Goal: Contribute content: Add original content to the website for others to see

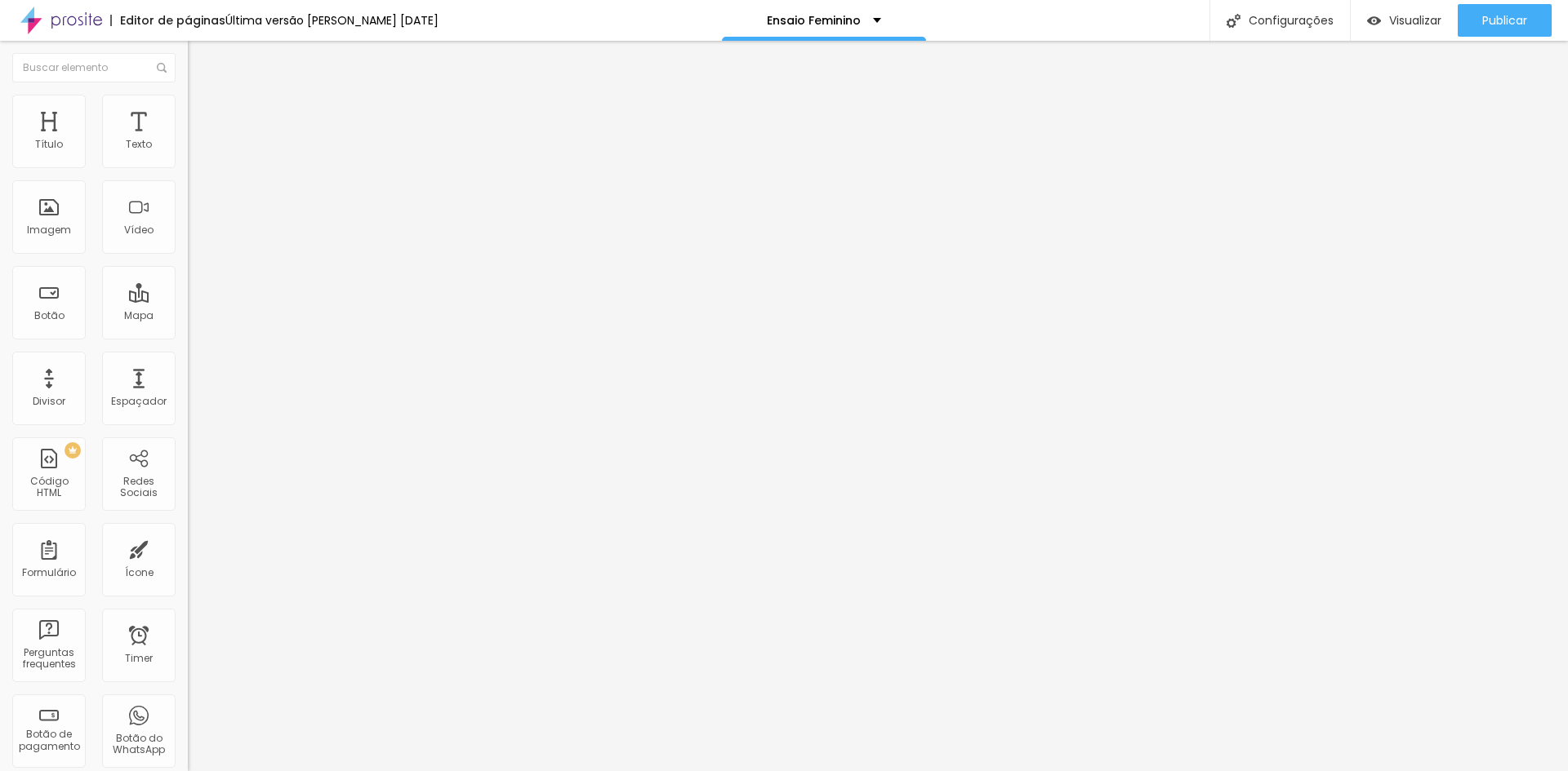
click at [188, 140] on span "Trocar imagem" at bounding box center [232, 133] width 89 height 13
click at [1476, 23] on button "Publicar" at bounding box center [1504, 21] width 94 height 32
click at [1474, 18] on button "Publicar" at bounding box center [1504, 21] width 94 height 32
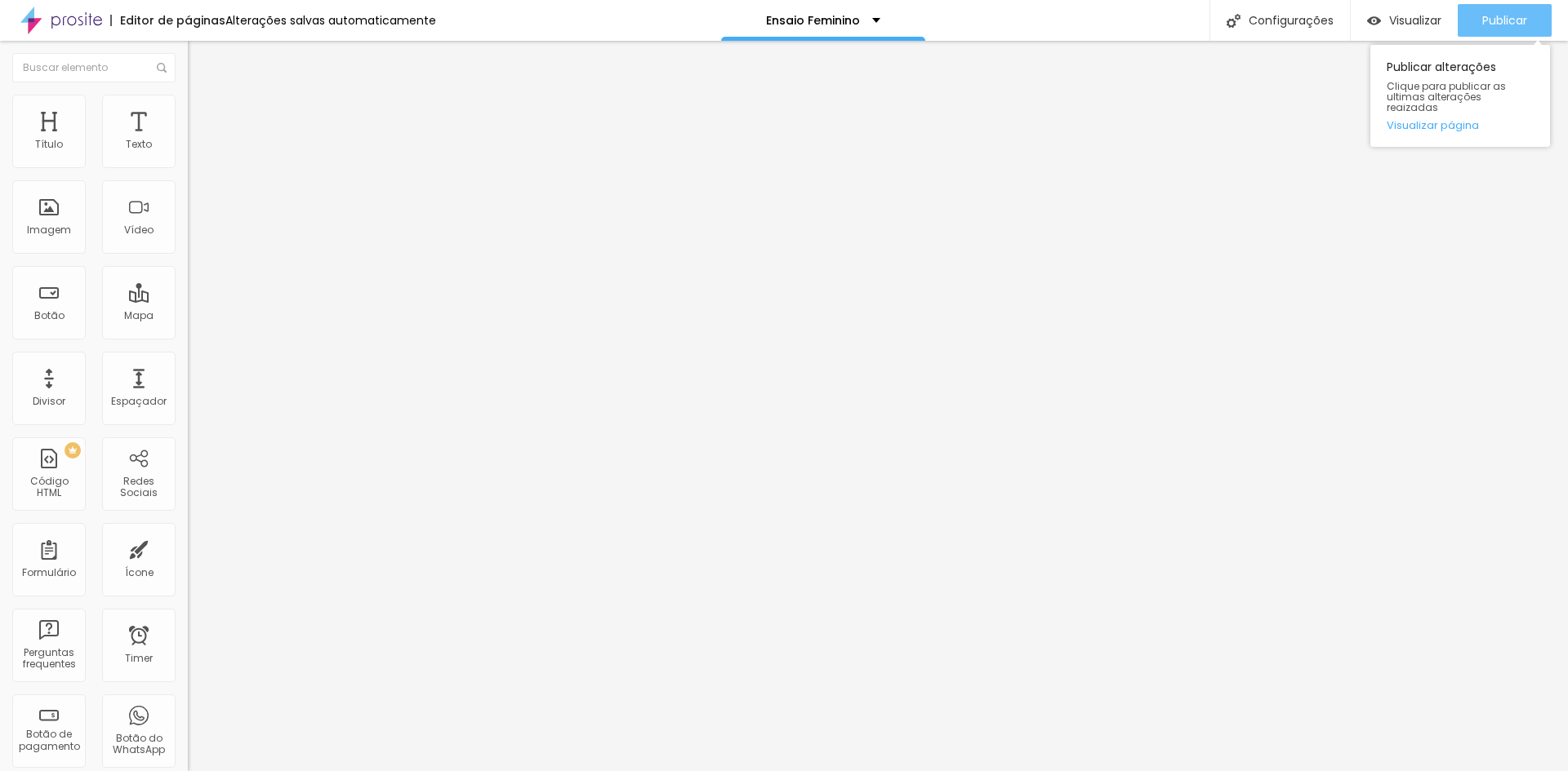
click at [1487, 22] on span "Publicar" at bounding box center [1504, 20] width 45 height 13
click at [1496, 13] on span "Publicar" at bounding box center [1504, 20] width 45 height 13
click at [188, 108] on li "Estilo" at bounding box center [281, 102] width 188 height 16
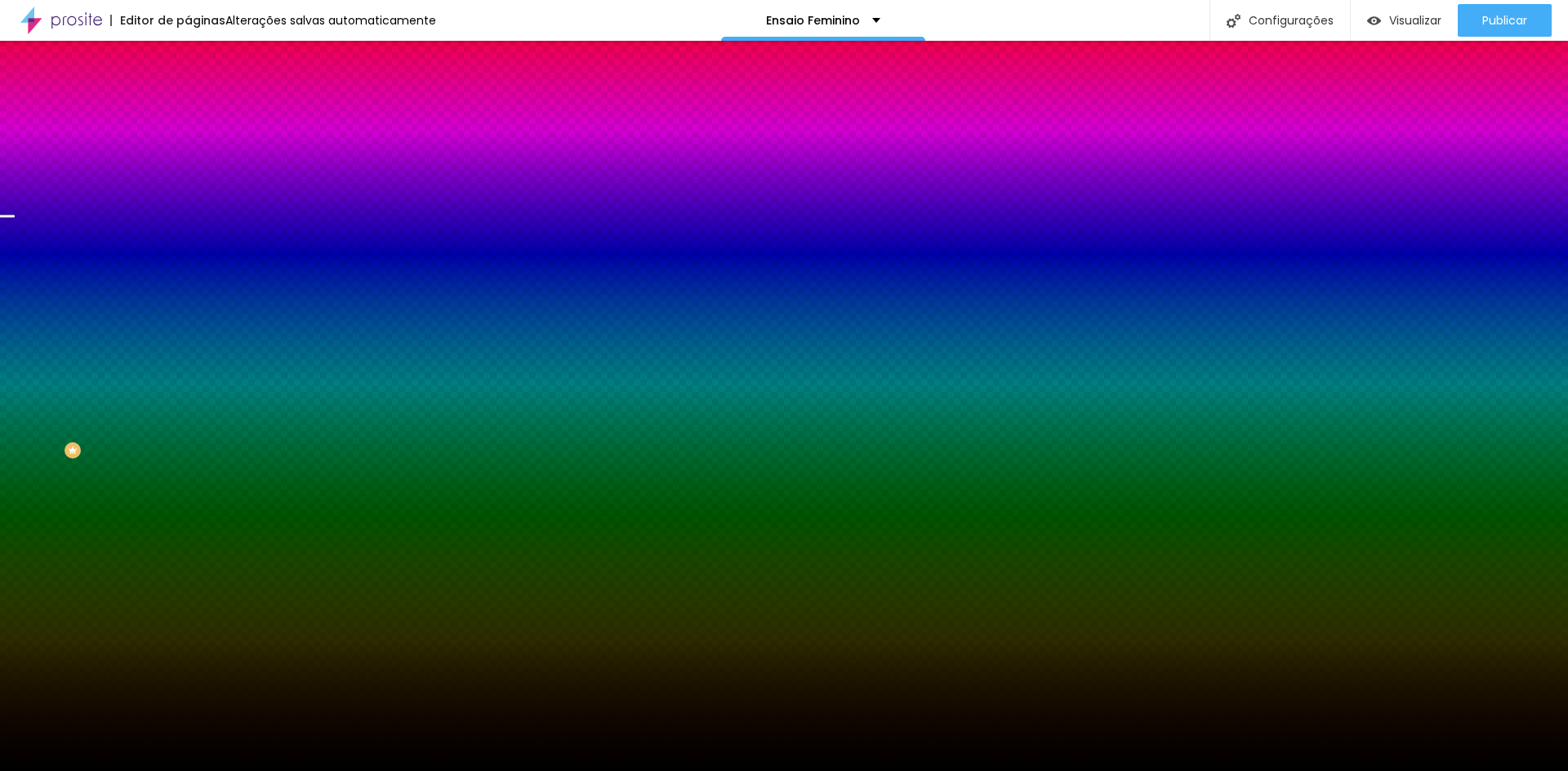
click at [188, 150] on span "Trocar imagem" at bounding box center [232, 143] width 89 height 13
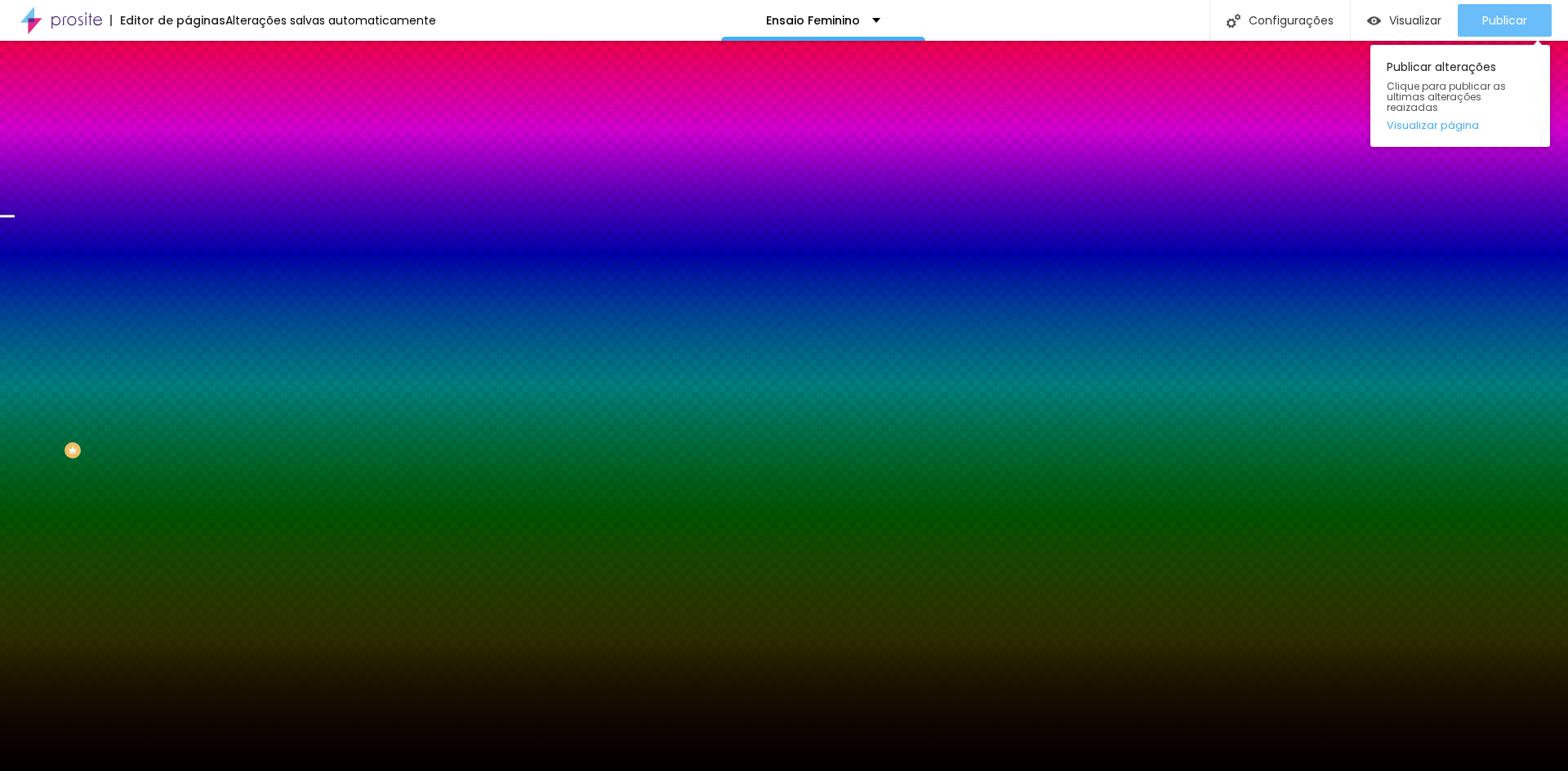
click at [1488, 11] on div "Publicar" at bounding box center [1504, 21] width 45 height 32
click at [1492, 4] on div "Publicar" at bounding box center [1504, 21] width 45 height 32
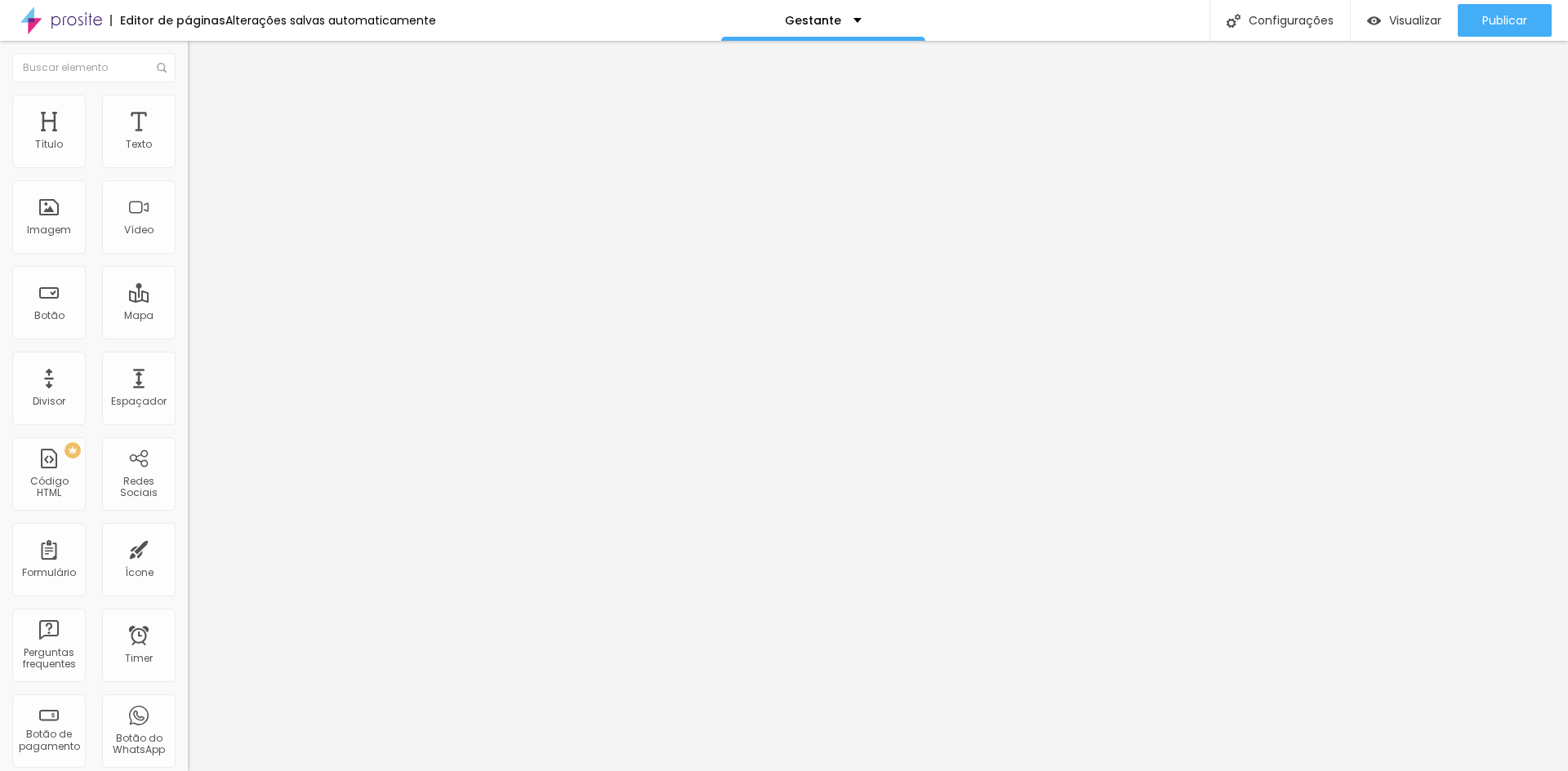
click at [188, 140] on span "Trocar imagem" at bounding box center [232, 133] width 89 height 13
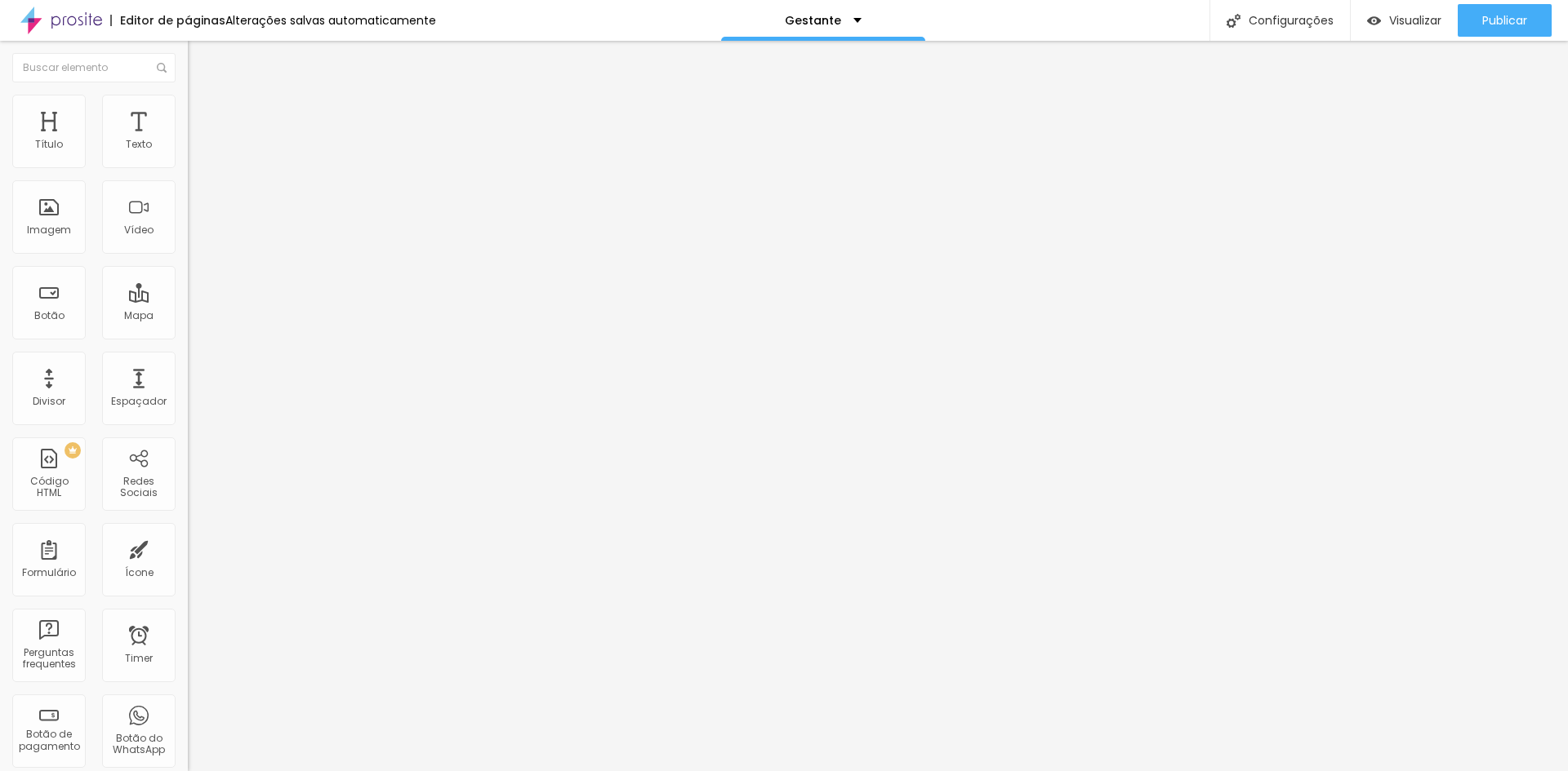
click at [188, 140] on span "Trocar imagem" at bounding box center [232, 133] width 89 height 13
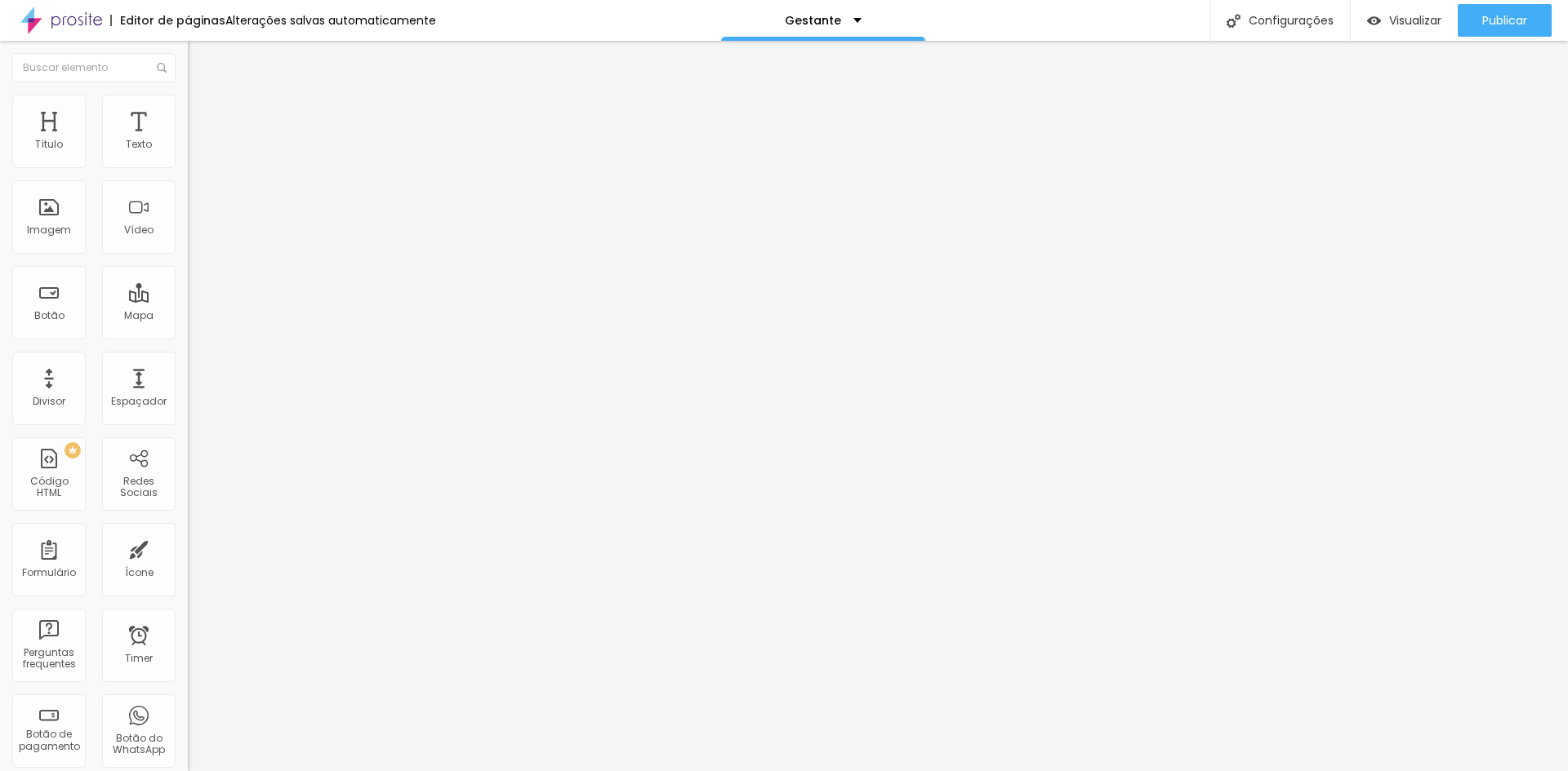
click at [188, 255] on span "16:9 Cinema" at bounding box center [218, 248] width 62 height 13
click at [188, 280] on span "Padrão" at bounding box center [206, 273] width 37 height 13
click at [188, 300] on span "Original" at bounding box center [208, 293] width 40 height 13
click at [188, 140] on span "Trocar imagem" at bounding box center [232, 133] width 89 height 13
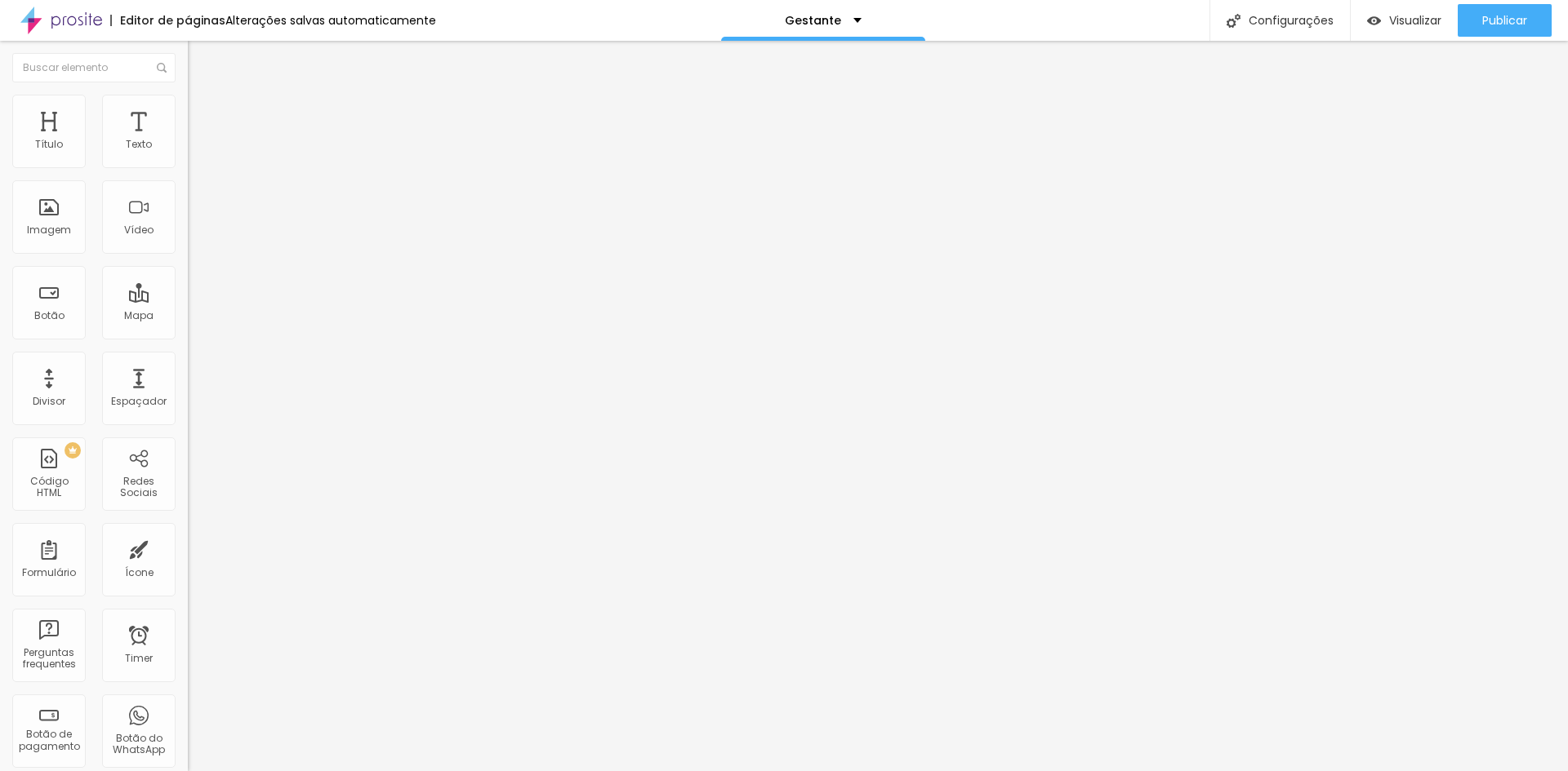
click at [1514, 18] on span "Publicar" at bounding box center [1504, 20] width 45 height 13
click at [188, 140] on span "Trocar imagem" at bounding box center [232, 133] width 89 height 13
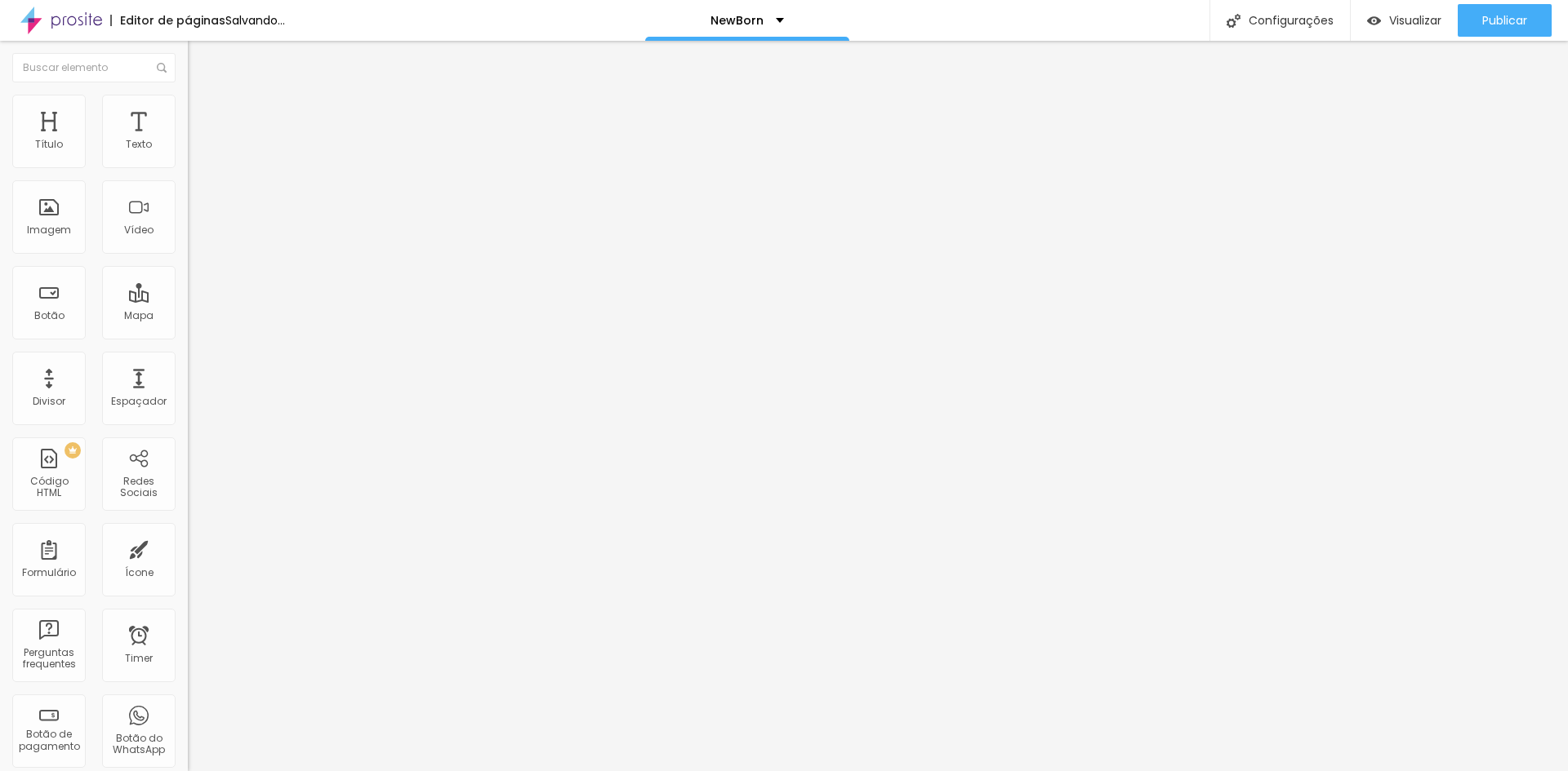
click at [188, 255] on span "16:9 Cinema" at bounding box center [218, 248] width 62 height 13
click at [188, 300] on span "Original" at bounding box center [208, 293] width 40 height 13
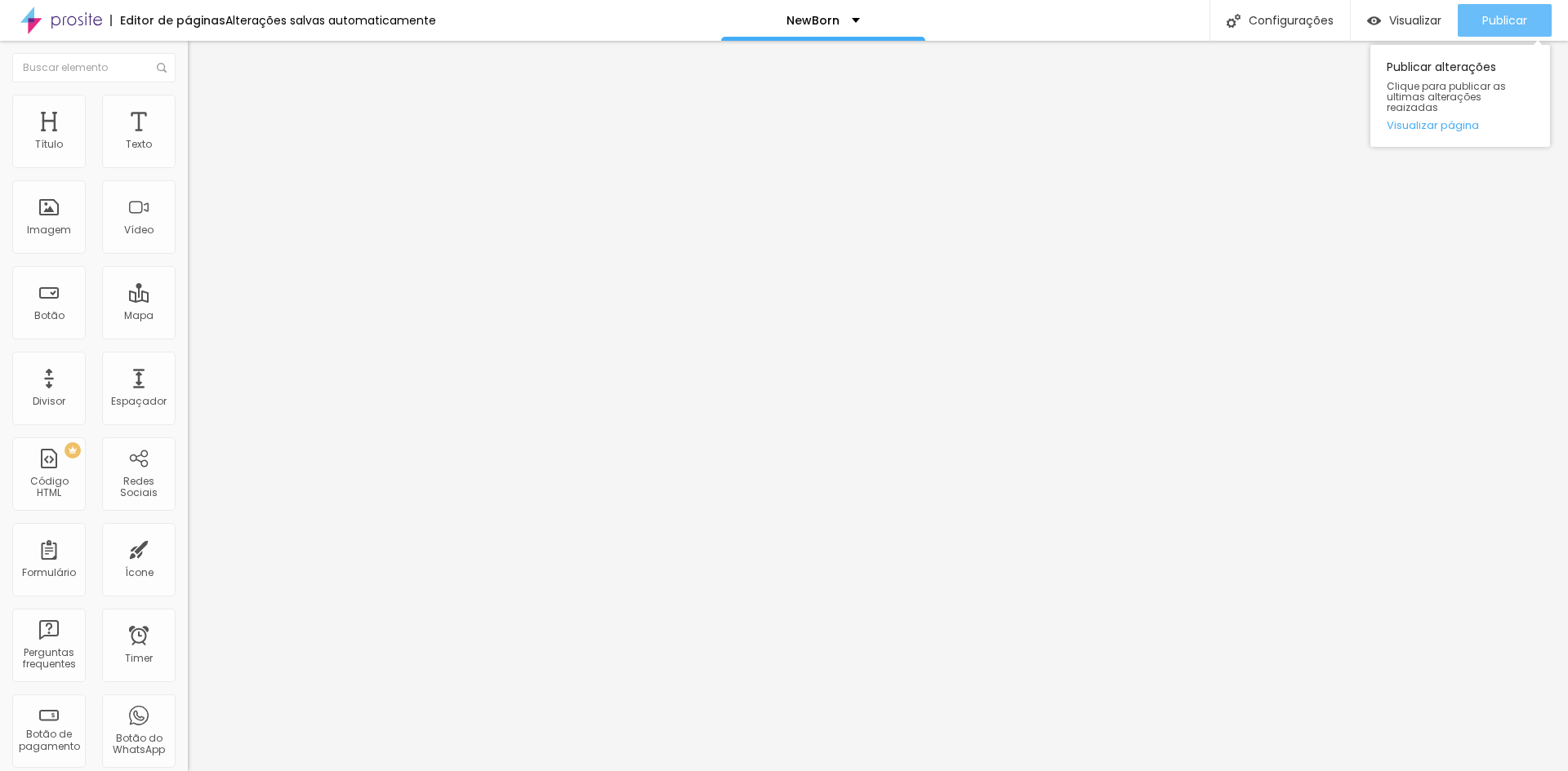
click at [1503, 10] on div "Publicar" at bounding box center [1504, 21] width 45 height 32
click at [1499, 13] on span "Publicar" at bounding box center [1504, 20] width 45 height 13
